Goal: Check status: Check status

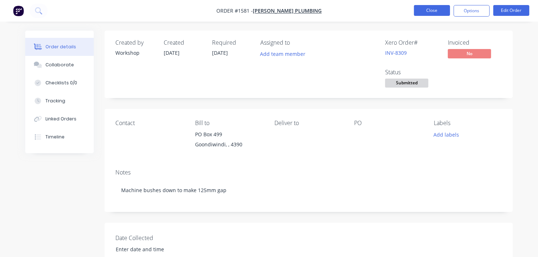
click at [430, 6] on button "Close" at bounding box center [432, 10] width 36 height 11
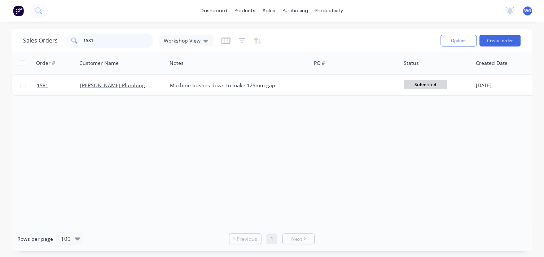
click at [107, 43] on input "1581" at bounding box center [119, 41] width 70 height 14
type input "1"
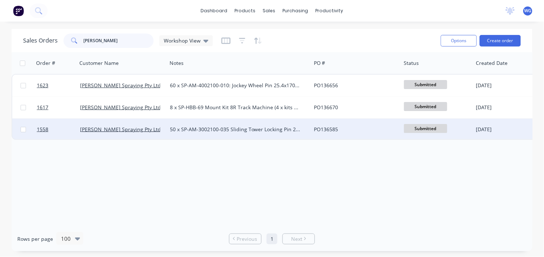
type input "[PERSON_NAME]"
click at [153, 128] on div "[PERSON_NAME] Spraying Pty Ltd" at bounding box center [120, 129] width 80 height 7
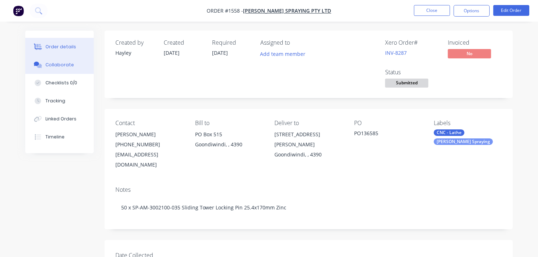
click at [59, 63] on div "Collaborate" at bounding box center [59, 65] width 28 height 6
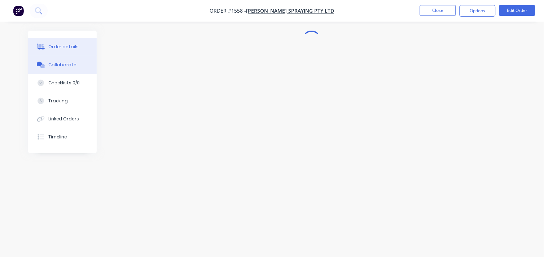
click at [60, 48] on div "Order details" at bounding box center [63, 47] width 31 height 6
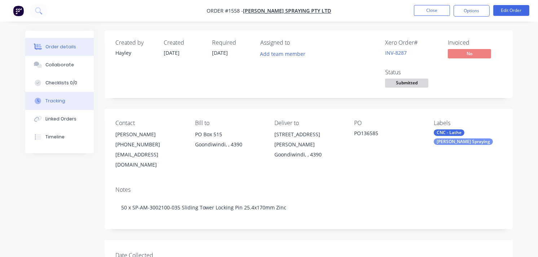
click at [60, 100] on div "Tracking" at bounding box center [55, 101] width 20 height 6
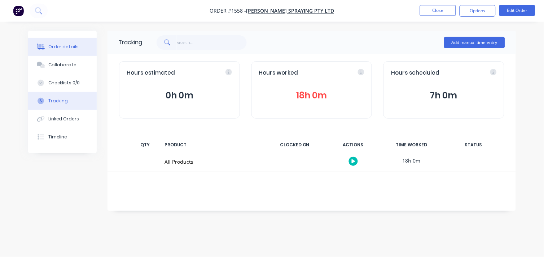
click at [57, 38] on button "Order details" at bounding box center [62, 47] width 69 height 18
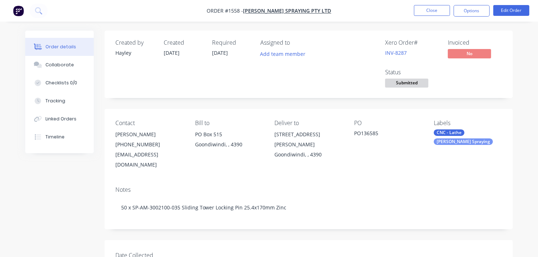
scroll to position [145, 0]
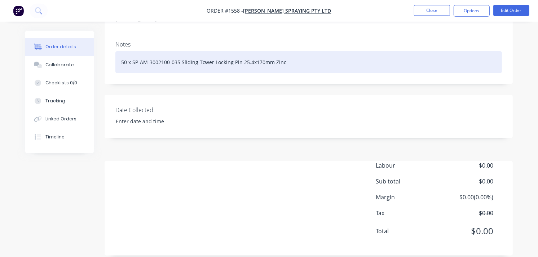
click at [285, 53] on div "50 x SP-AM-3002100-035 Sliding Tower Locking Pin 25.4x170mm Zinc" at bounding box center [308, 62] width 387 height 22
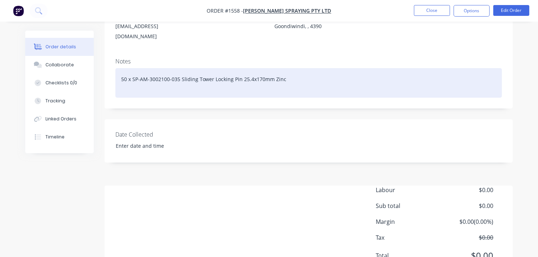
scroll to position [125, 0]
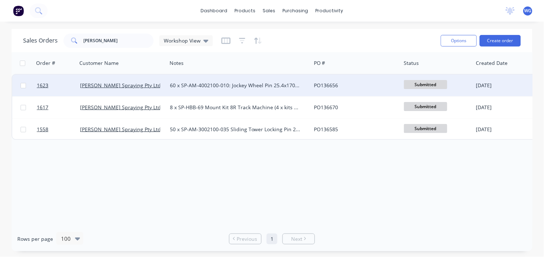
click at [150, 88] on div "[PERSON_NAME] Spraying Pty Ltd" at bounding box center [120, 85] width 80 height 7
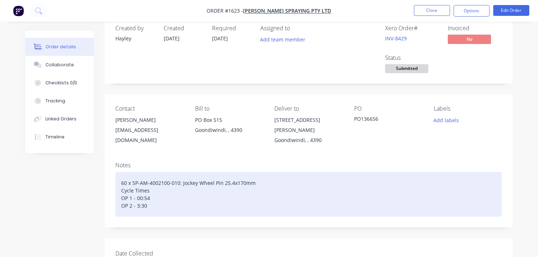
scroll to position [29, 0]
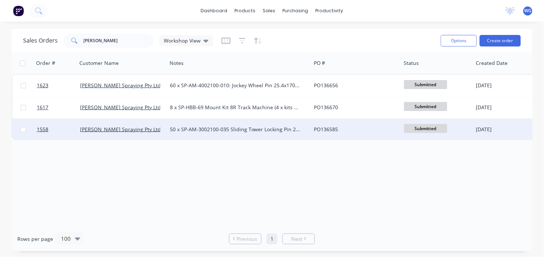
click at [141, 131] on div "[PERSON_NAME] Spraying Pty Ltd" at bounding box center [120, 129] width 80 height 7
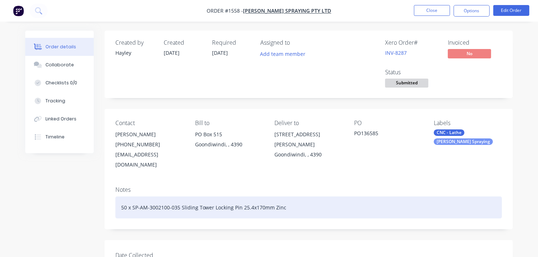
click at [315, 197] on div "50 x SP-AM-3002100-035 Sliding Tower Locking Pin 25.4x170mm Zinc" at bounding box center [308, 207] width 387 height 22
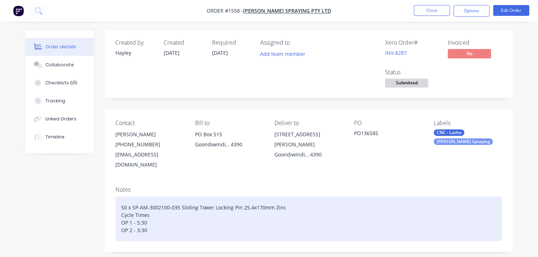
click at [136, 219] on div "50 x SP-AM-3002100-035 Sliding Tower Locking Pin 25.4x170mm Zinc Cycle Times OP…" at bounding box center [308, 218] width 387 height 45
click at [148, 216] on div "50 x SP-AM-3002100-035 Sliding Tower Locking Pin 25.4x170mm Zinc Cycle Times OP…" at bounding box center [308, 218] width 387 height 45
click at [136, 220] on div "50 x SP-AM-3002100-035 Sliding Tower Locking Pin 25.4x170mm Zinc Cycle Times OP…" at bounding box center [308, 218] width 387 height 45
click at [152, 218] on div "50 x SP-AM-3002100-035 Sliding Tower Locking Pin 25.4x170mm Zinc Cycle Times OP…" at bounding box center [308, 218] width 387 height 45
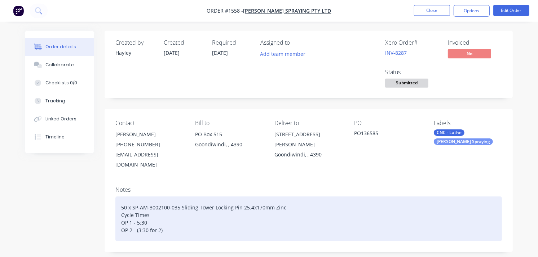
click at [163, 221] on div "50 x SP-AM-3002100-035 Sliding Tower Locking Pin 25.4x170mm Zinc Cycle Times OP…" at bounding box center [308, 218] width 387 height 45
drag, startPoint x: 163, startPoint y: 221, endPoint x: 204, endPoint y: 151, distance: 81.6
click at [204, 151] on div "Contact [PERSON_NAME] [PHONE_NUMBER] [EMAIL_ADDRESS][DOMAIN_NAME] Bill to [GEOG…" at bounding box center [309, 180] width 408 height 143
click at [297, 196] on div "50 x SP-AM-3002100-035 Sliding Tower Locking Pin 25.4x170mm Zinc Cycle Times OP…" at bounding box center [308, 218] width 387 height 45
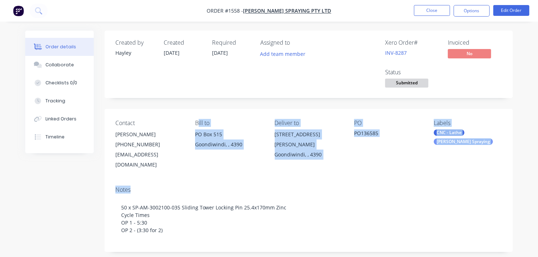
drag, startPoint x: 222, startPoint y: 178, endPoint x: 199, endPoint y: 122, distance: 61.0
click at [199, 122] on div "Contact [PERSON_NAME] [PHONE_NUMBER] [EMAIL_ADDRESS][DOMAIN_NAME] Bill to [GEOG…" at bounding box center [309, 180] width 408 height 143
drag, startPoint x: 199, startPoint y: 122, endPoint x: 206, endPoint y: 164, distance: 43.5
click at [206, 164] on div "Contact [PERSON_NAME] [PHONE_NUMBER] [EMAIL_ADDRESS][DOMAIN_NAME] Bill to [GEOG…" at bounding box center [309, 145] width 408 height 72
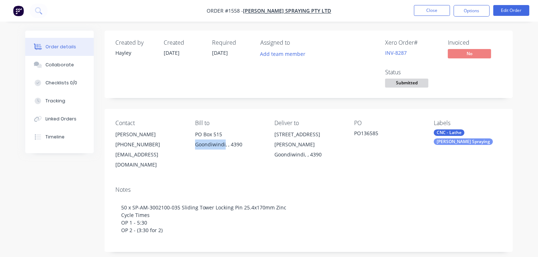
click at [206, 164] on div "Contact [PERSON_NAME] [PHONE_NUMBER] [EMAIL_ADDRESS][DOMAIN_NAME] Bill to [GEOG…" at bounding box center [309, 145] width 408 height 72
drag, startPoint x: 206, startPoint y: 164, endPoint x: 155, endPoint y: 165, distance: 50.8
click at [155, 165] on div "Contact [PERSON_NAME] [PHONE_NUMBER] [EMAIL_ADDRESS][DOMAIN_NAME] Bill to [GEOG…" at bounding box center [309, 145] width 408 height 72
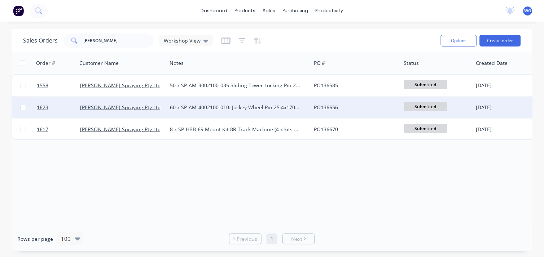
click at [151, 111] on div "[PERSON_NAME] Spraying Pty Ltd" at bounding box center [122, 108] width 90 height 22
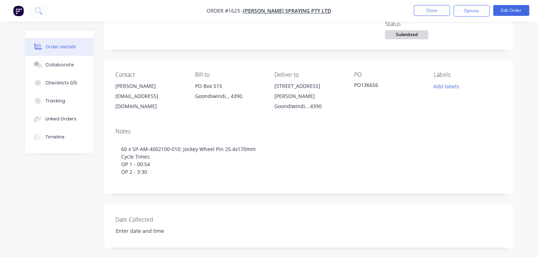
scroll to position [48, 0]
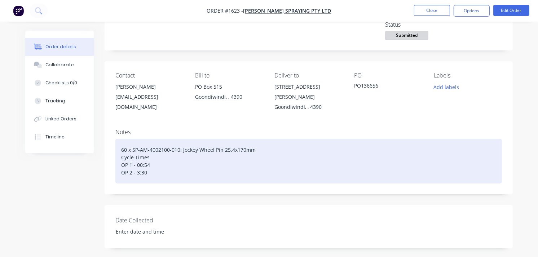
click at [150, 166] on div "60 x SP-AM-4002100-010: Jockey Wheel Pin 25.4x170mm Cycle Times OP 1 - 00:54 OP…" at bounding box center [308, 161] width 387 height 45
click at [136, 166] on div "60 x SP-AM-4002100-010: Jockey Wheel Pin 25.4x170mm Cycle Times OP 1 - 00:54 OP…" at bounding box center [308, 161] width 387 height 45
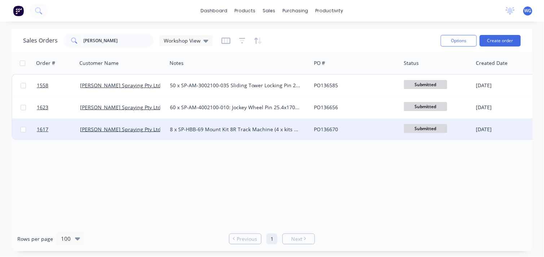
click at [156, 129] on div "[PERSON_NAME] Spraying Pty Ltd" at bounding box center [120, 129] width 80 height 7
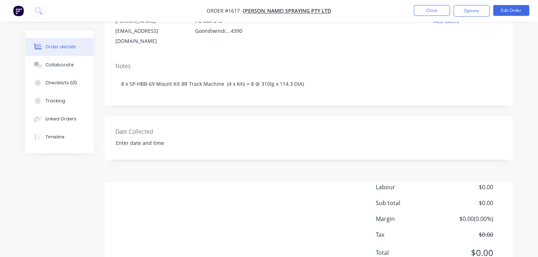
scroll to position [114, 0]
